Goal: Information Seeking & Learning: Learn about a topic

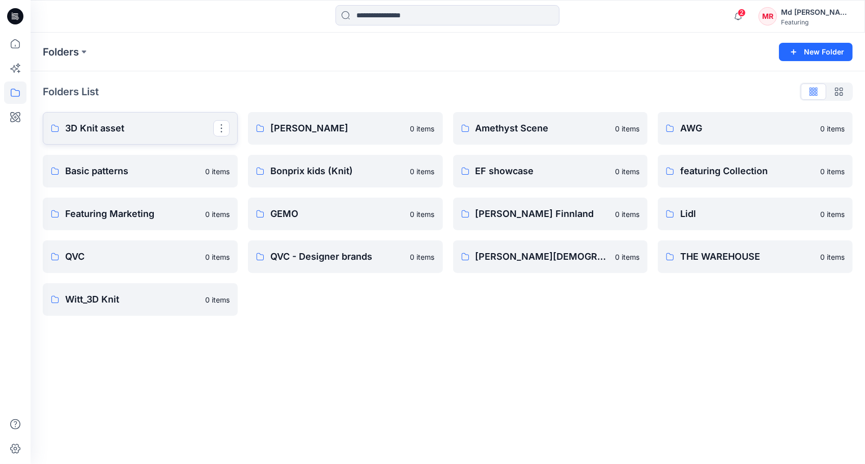
click at [96, 134] on p "3D Knit asset" at bounding box center [139, 128] width 148 height 14
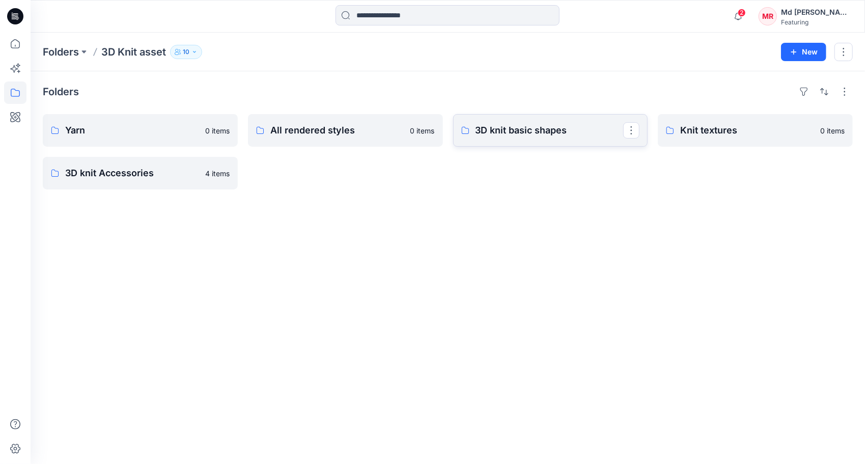
click at [552, 131] on p "3D knit basic shapes" at bounding box center [550, 130] width 148 height 14
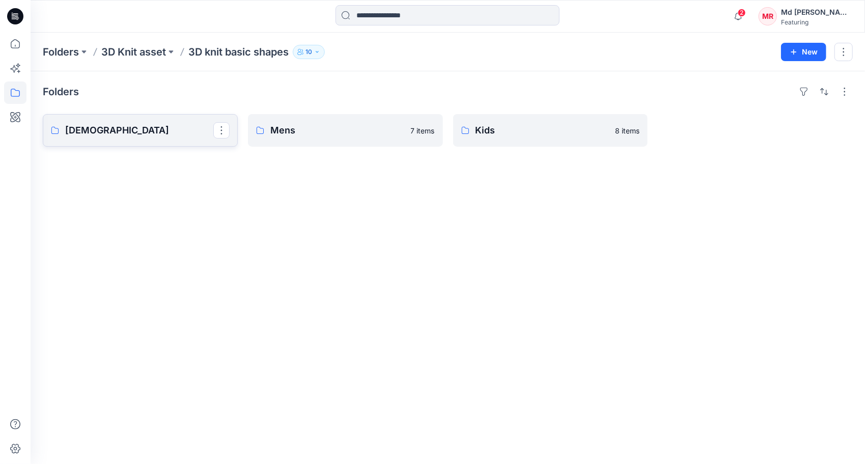
click at [145, 140] on link "[DEMOGRAPHIC_DATA]" at bounding box center [140, 130] width 195 height 33
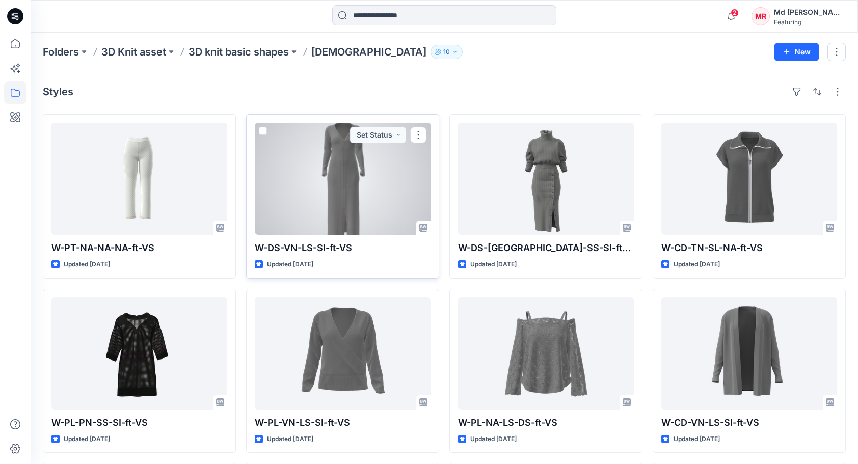
click at [326, 193] on div at bounding box center [343, 179] width 176 height 112
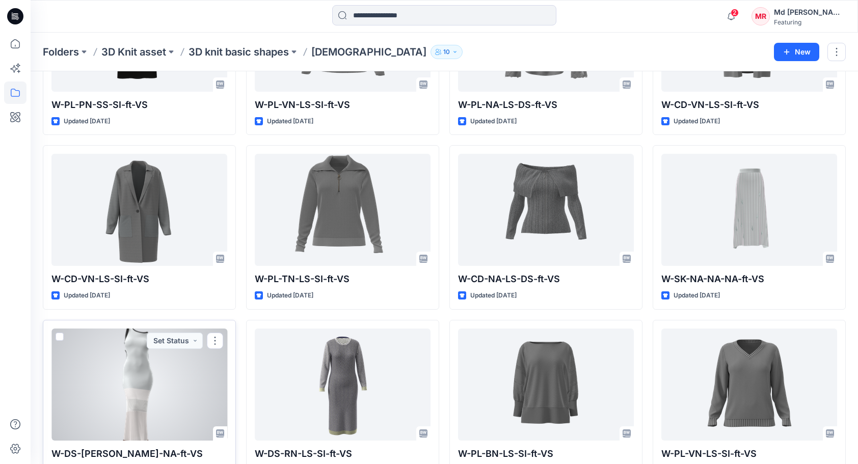
scroll to position [312, 0]
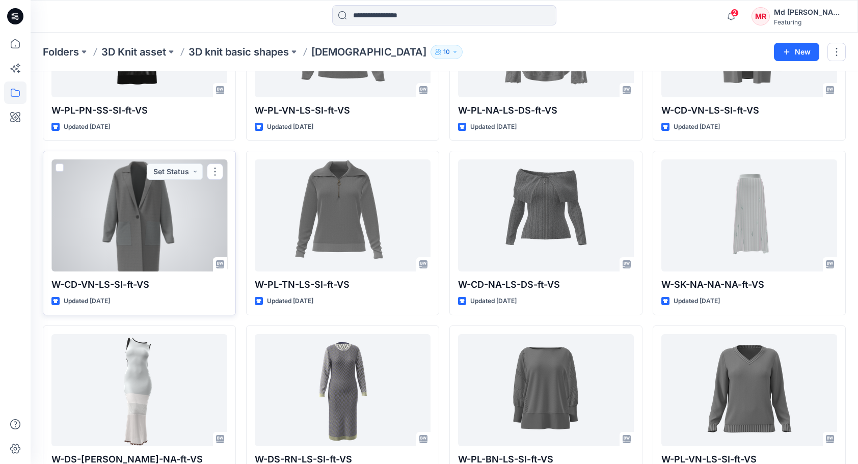
click at [143, 212] on div at bounding box center [139, 215] width 176 height 112
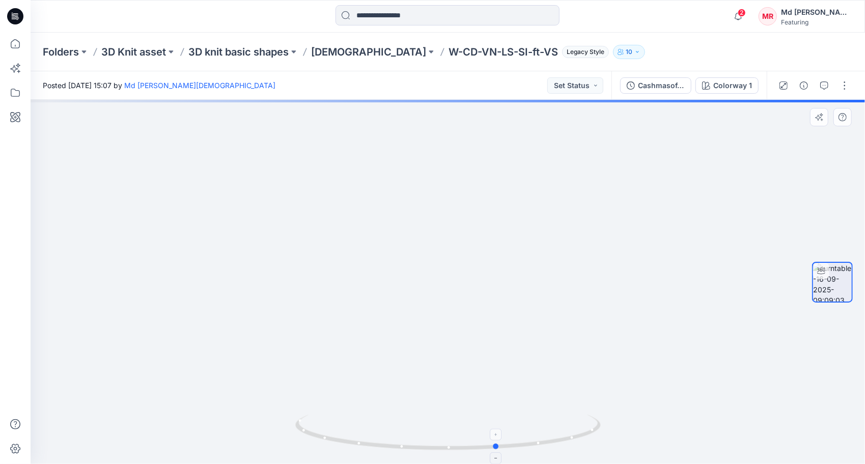
drag, startPoint x: 448, startPoint y: 450, endPoint x: 497, endPoint y: 419, distance: 58.2
click at [498, 425] on icon at bounding box center [449, 434] width 308 height 38
click at [332, 52] on p "Ladies" at bounding box center [368, 52] width 115 height 14
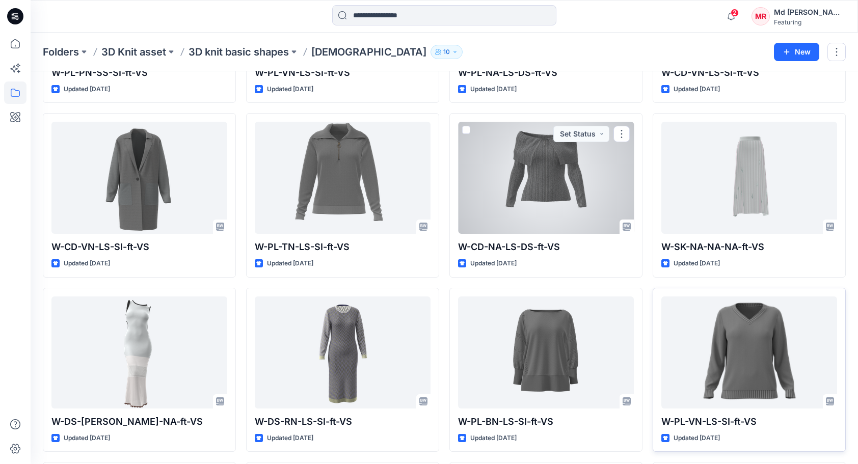
scroll to position [356, 0]
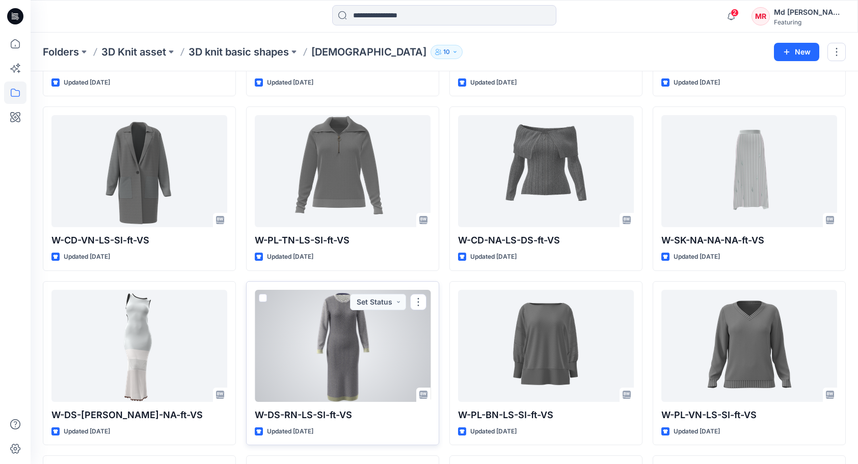
click at [361, 372] on div at bounding box center [343, 346] width 176 height 112
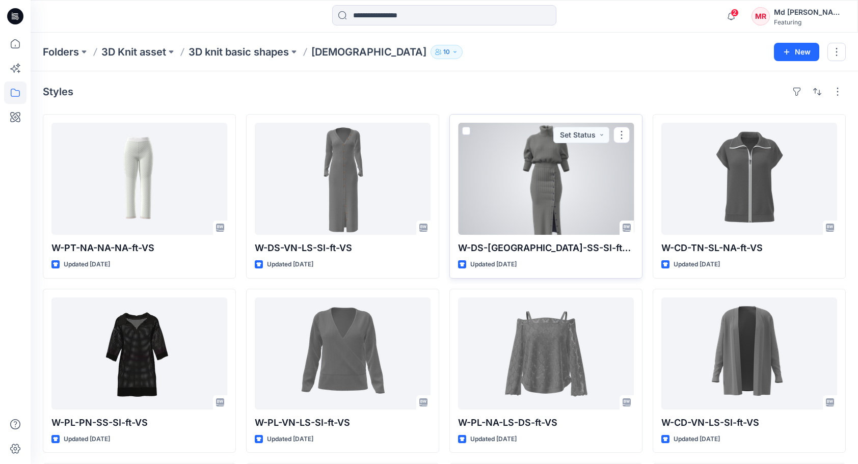
click at [553, 187] on div at bounding box center [546, 179] width 176 height 112
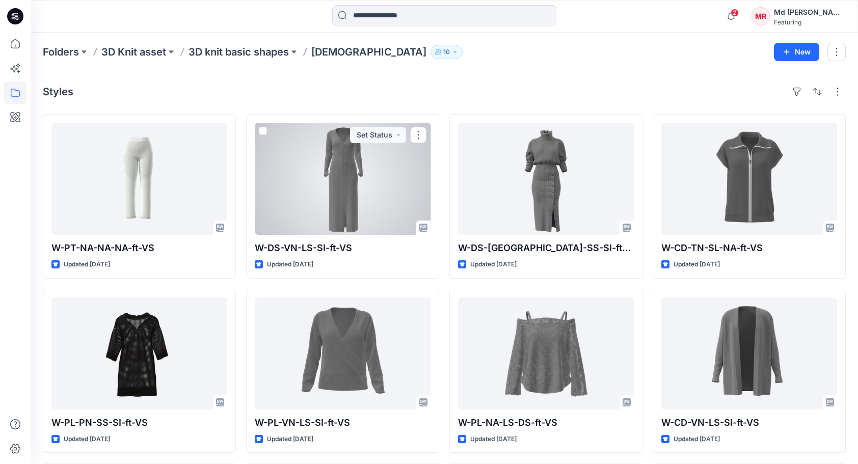
click at [327, 174] on div at bounding box center [343, 179] width 176 height 112
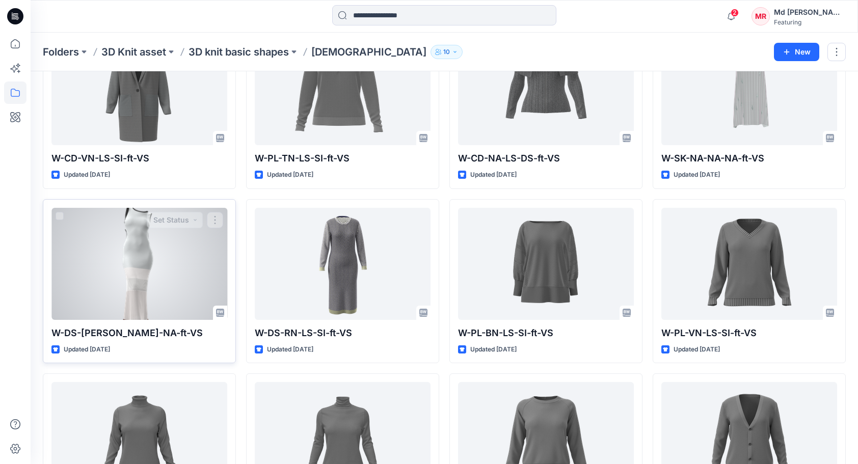
scroll to position [463, 0]
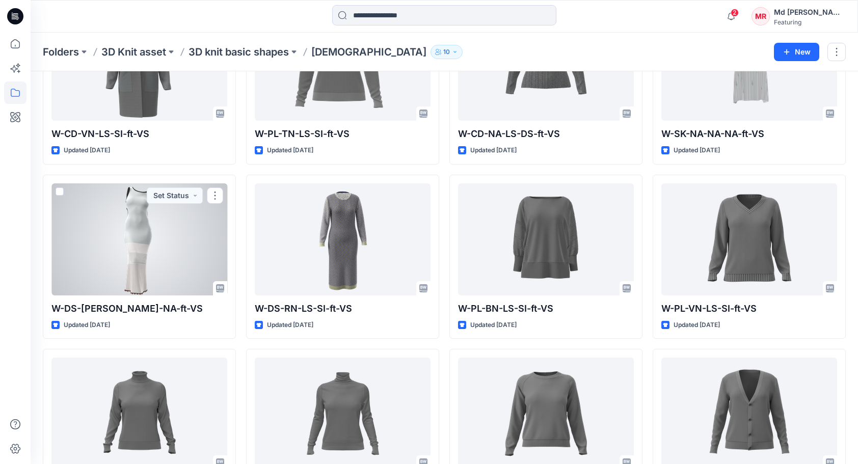
click at [123, 247] on div at bounding box center [139, 239] width 176 height 112
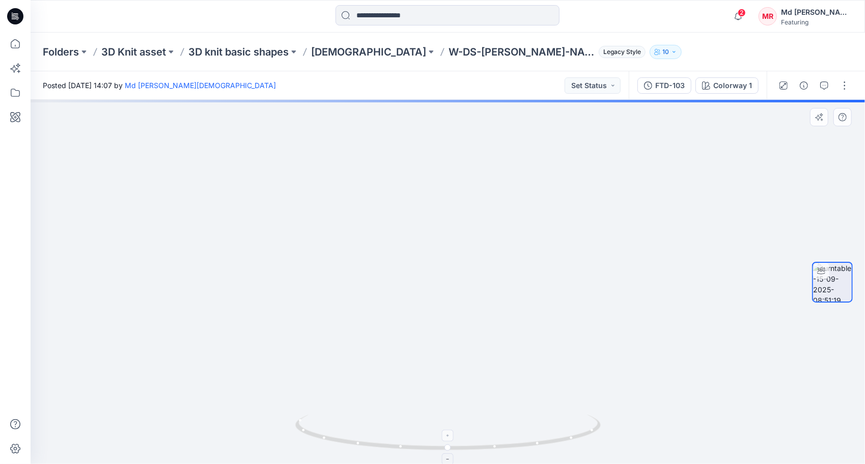
drag, startPoint x: 461, startPoint y: 199, endPoint x: 457, endPoint y: 419, distance: 220.0
click at [457, 419] on div at bounding box center [448, 282] width 835 height 364
drag, startPoint x: 430, startPoint y: 265, endPoint x: 434, endPoint y: 348, distance: 83.1
click at [434, 348] on img at bounding box center [444, 235] width 993 height 459
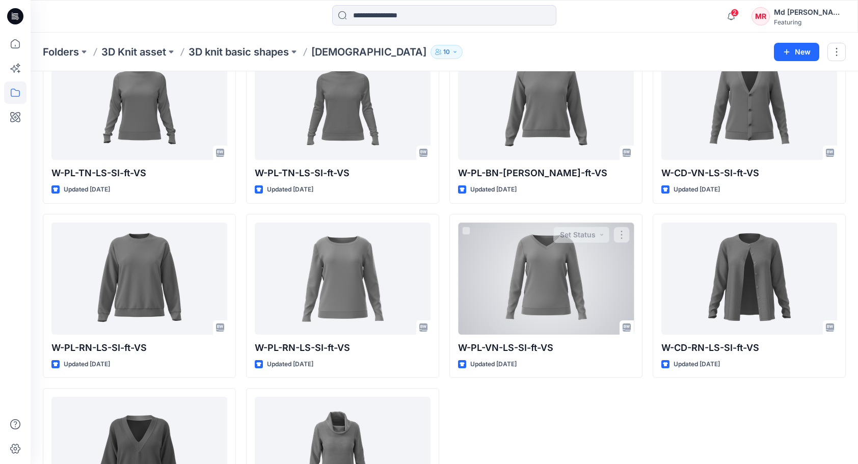
scroll to position [870, 0]
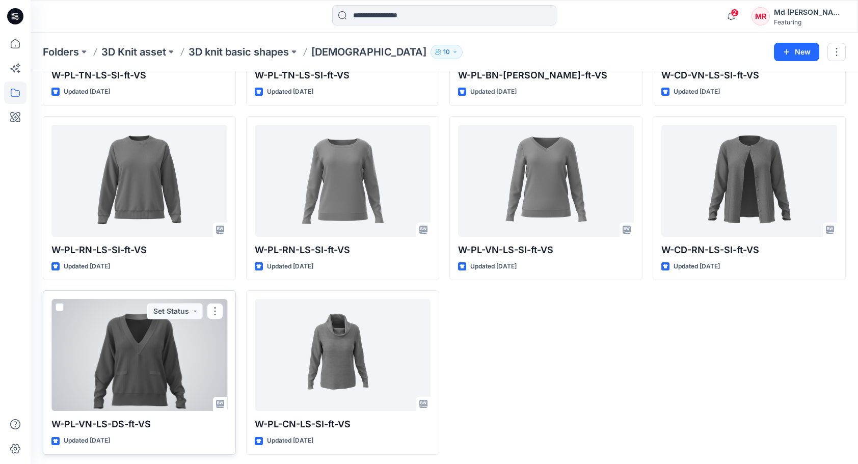
click at [176, 337] on div at bounding box center [139, 355] width 176 height 112
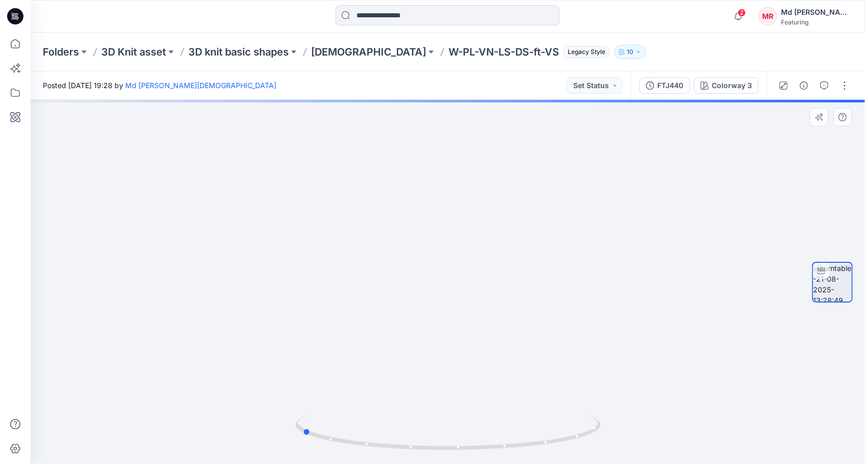
drag, startPoint x: 455, startPoint y: 448, endPoint x: 547, endPoint y: 343, distance: 139.6
click at [613, 431] on div at bounding box center [448, 282] width 835 height 364
drag, startPoint x: 500, startPoint y: 447, endPoint x: 366, endPoint y: 444, distance: 133.4
click at [366, 444] on icon at bounding box center [449, 434] width 308 height 38
click at [336, 54] on p "Ladies" at bounding box center [368, 52] width 115 height 14
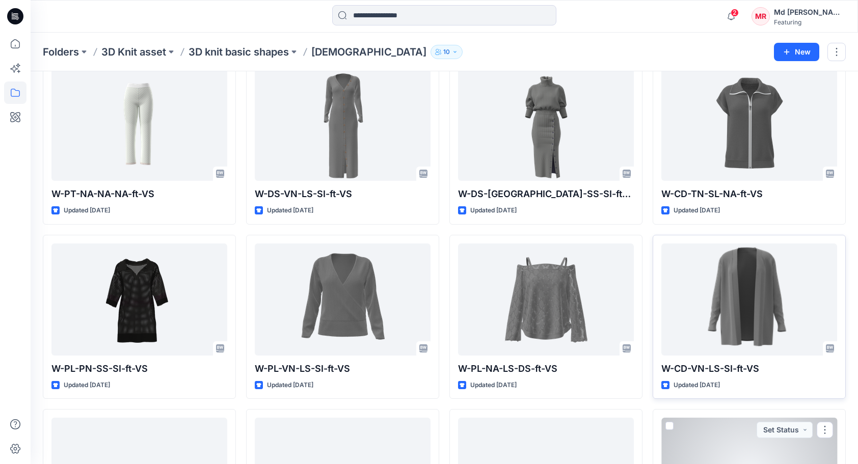
scroll to position [51, 0]
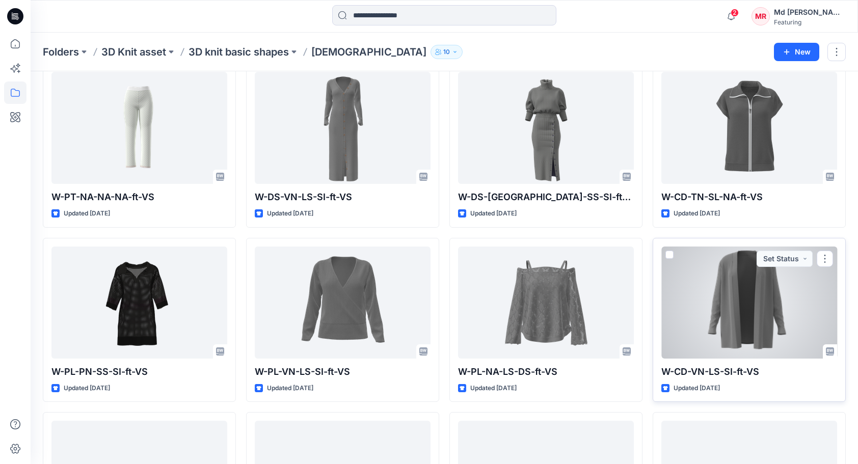
click at [764, 285] on div at bounding box center [749, 302] width 176 height 112
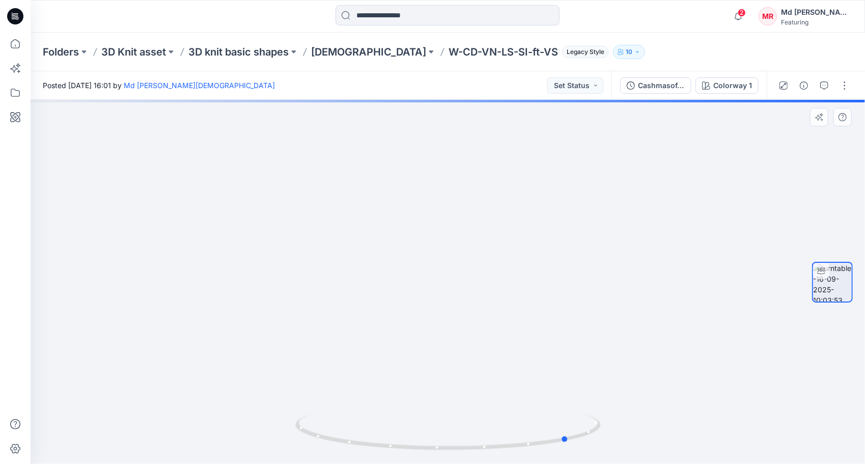
drag, startPoint x: 453, startPoint y: 447, endPoint x: 490, endPoint y: 344, distance: 109.2
click at [572, 400] on div at bounding box center [448, 282] width 835 height 364
drag, startPoint x: 566, startPoint y: 443, endPoint x: 500, endPoint y: 386, distance: 87.1
click at [503, 416] on icon at bounding box center [449, 434] width 308 height 38
click at [718, 90] on div "Colorway 1" at bounding box center [732, 85] width 39 height 11
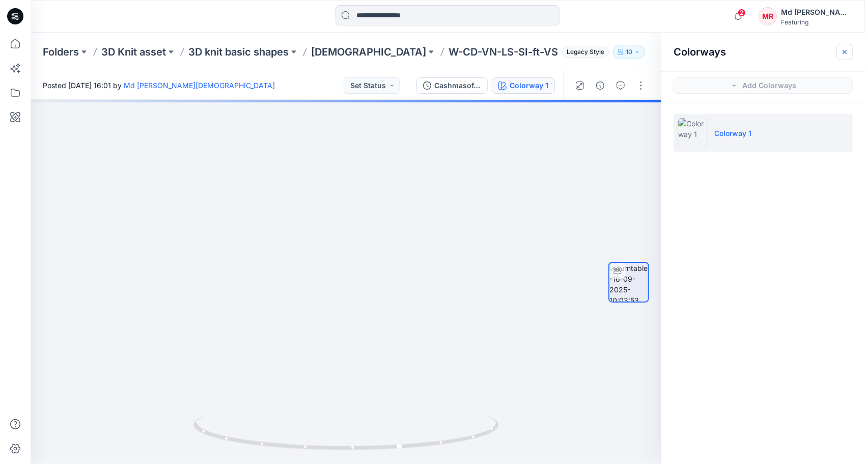
click at [849, 52] on button "button" at bounding box center [845, 52] width 16 height 16
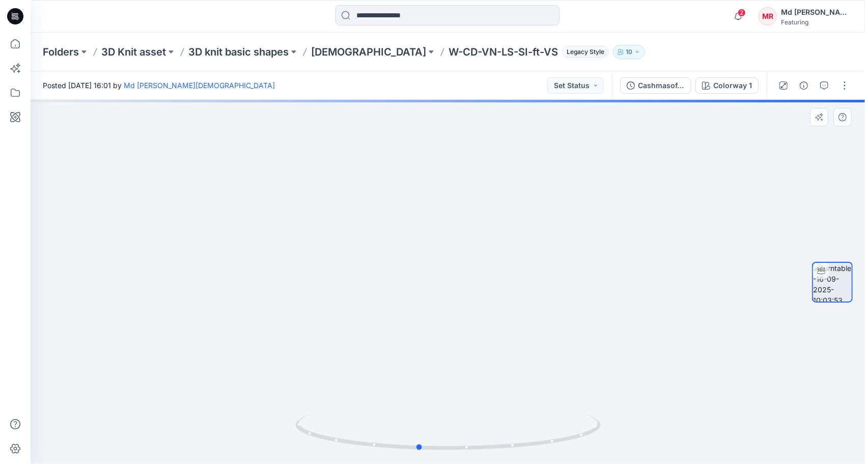
drag, startPoint x: 498, startPoint y: 449, endPoint x: 459, endPoint y: 312, distance: 142.3
click at [412, 427] on icon at bounding box center [449, 434] width 308 height 38
drag, startPoint x: 419, startPoint y: 450, endPoint x: 469, endPoint y: 321, distance: 137.9
click at [456, 437] on icon at bounding box center [449, 434] width 308 height 38
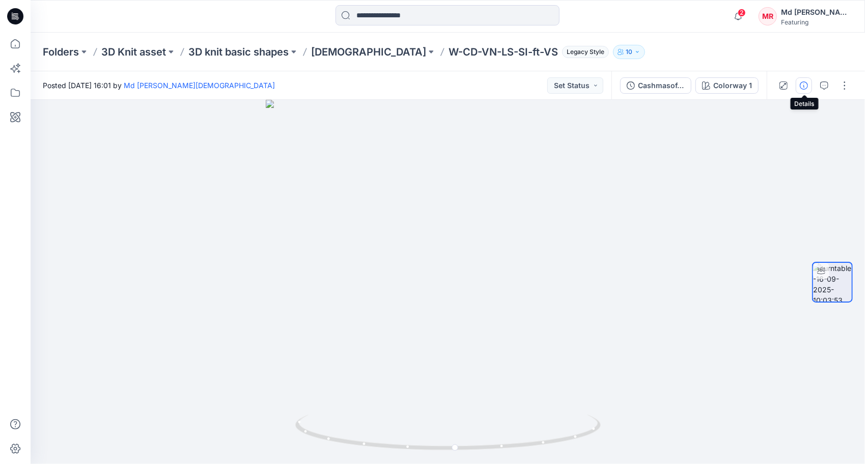
click at [805, 87] on icon "button" at bounding box center [804, 85] width 8 height 8
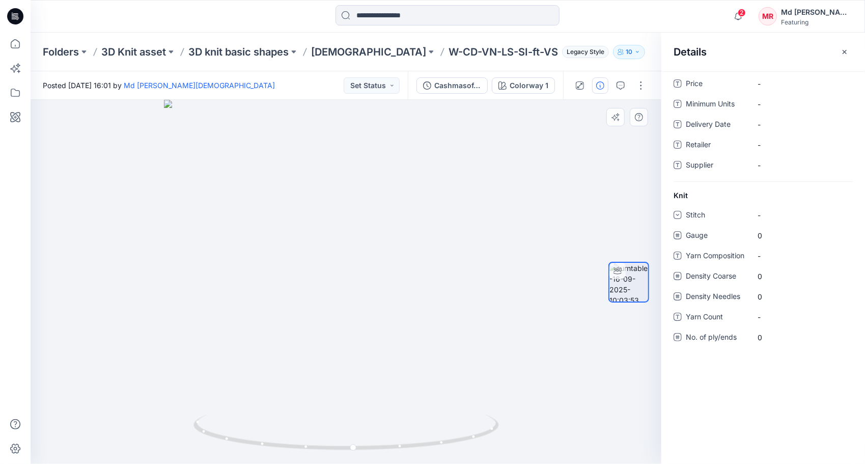
click at [616, 150] on div at bounding box center [346, 282] width 631 height 364
click at [532, 92] on button "Colorway 1" at bounding box center [523, 85] width 63 height 16
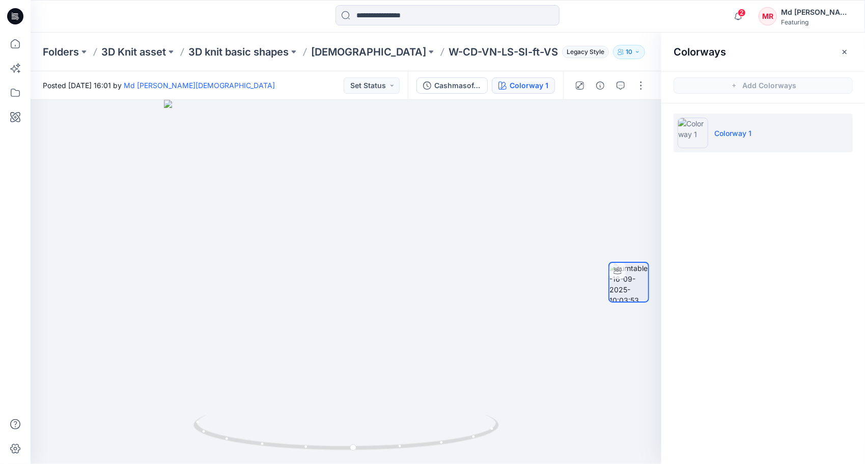
click at [736, 133] on p "Colorway 1" at bounding box center [732, 133] width 37 height 11
click at [456, 88] on div "Cashmasoft_AW24_15" at bounding box center [457, 85] width 47 height 11
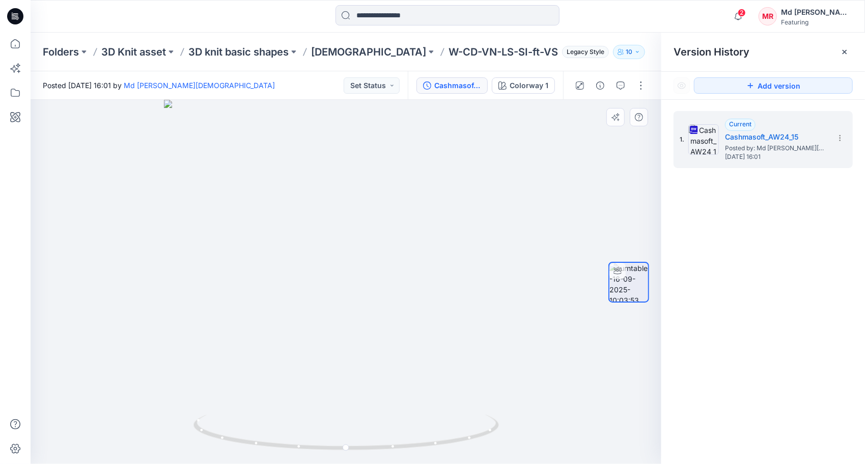
click at [535, 187] on div at bounding box center [346, 282] width 631 height 364
